Goal: Task Accomplishment & Management: Use online tool/utility

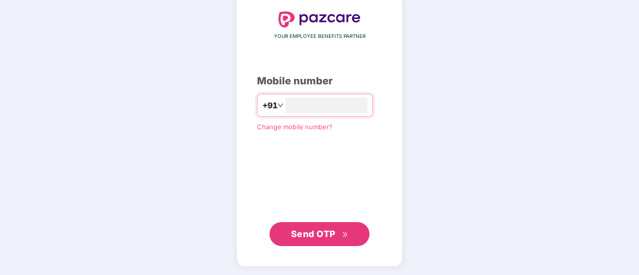
type input "**********"
click at [342, 225] on button "Send OTP" at bounding box center [319, 234] width 100 height 24
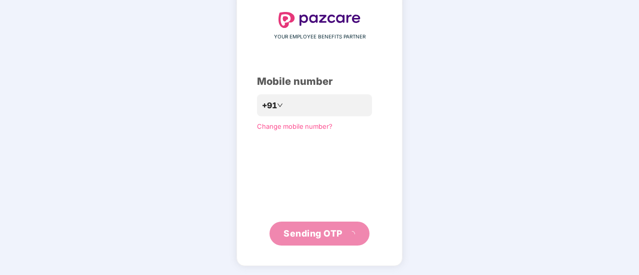
scroll to position [50, 0]
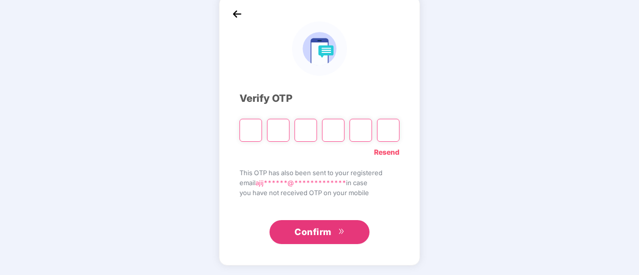
type input "*"
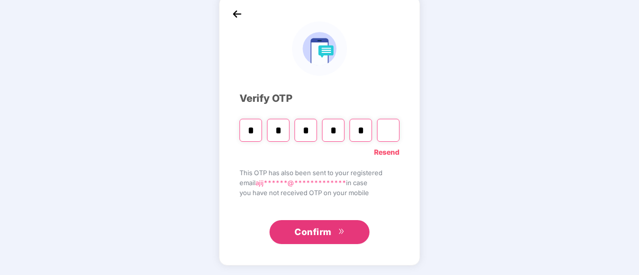
type input "*"
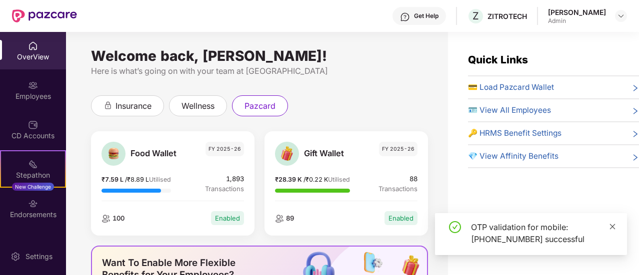
click at [613, 224] on icon "close" at bounding box center [612, 226] width 7 height 7
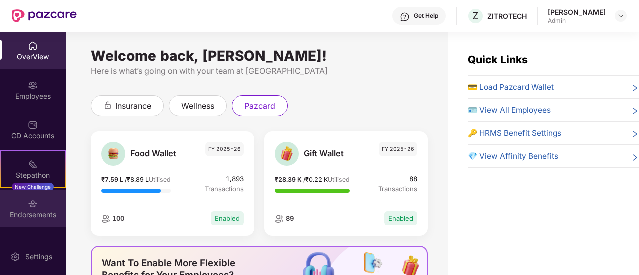
scroll to position [30, 0]
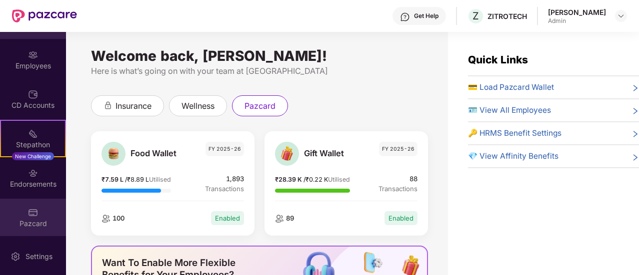
click at [28, 221] on div "Pazcard" at bounding box center [33, 224] width 66 height 10
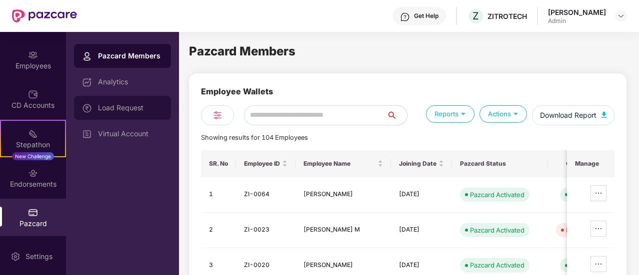
click at [129, 112] on div "Load Request" at bounding box center [122, 108] width 97 height 24
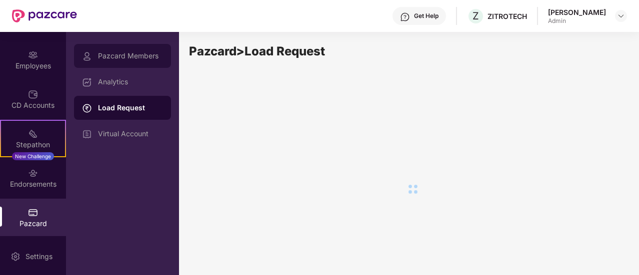
click at [134, 48] on div "Pazcard Members" at bounding box center [122, 56] width 97 height 24
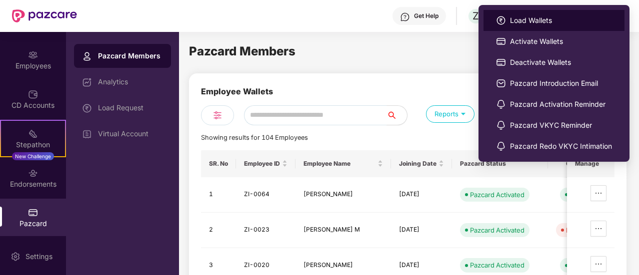
click at [523, 23] on span "Load Wallets" at bounding box center [561, 20] width 102 height 11
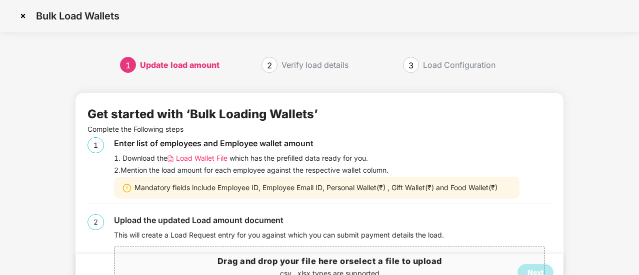
scroll to position [35, 0]
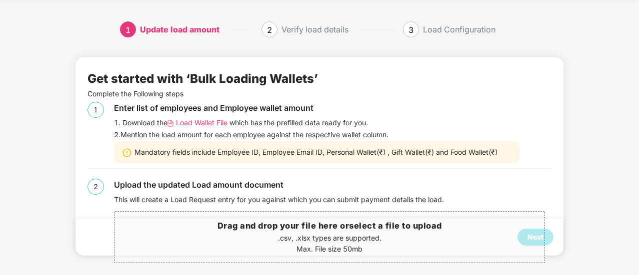
click at [200, 120] on span "Load Wallet File" at bounding box center [201, 122] width 51 height 11
